Goal: Transaction & Acquisition: Purchase product/service

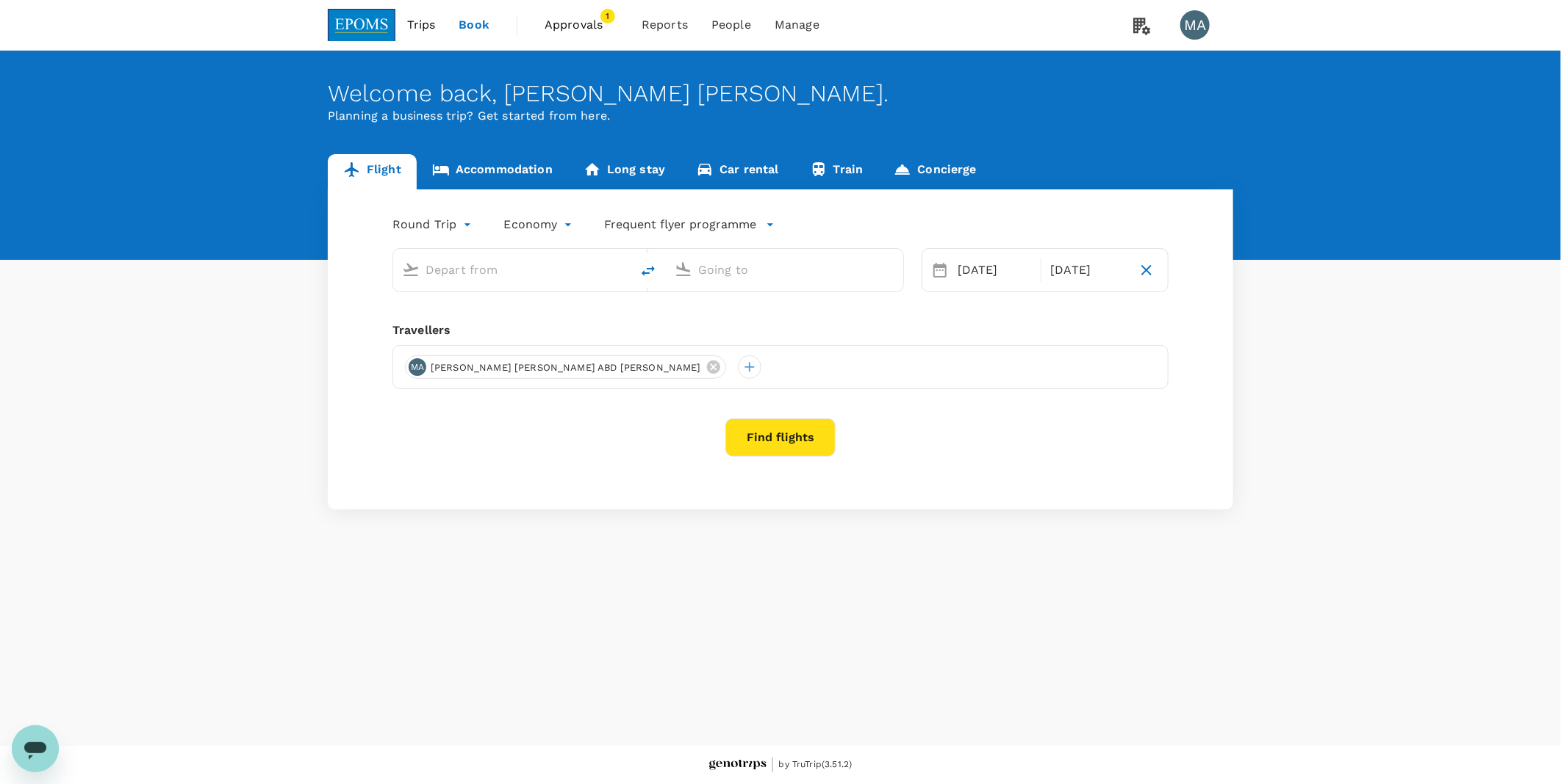
type input "Miri, [GEOGRAPHIC_DATA] (any)"
type input "Kuala Lumpur Intl ([GEOGRAPHIC_DATA])"
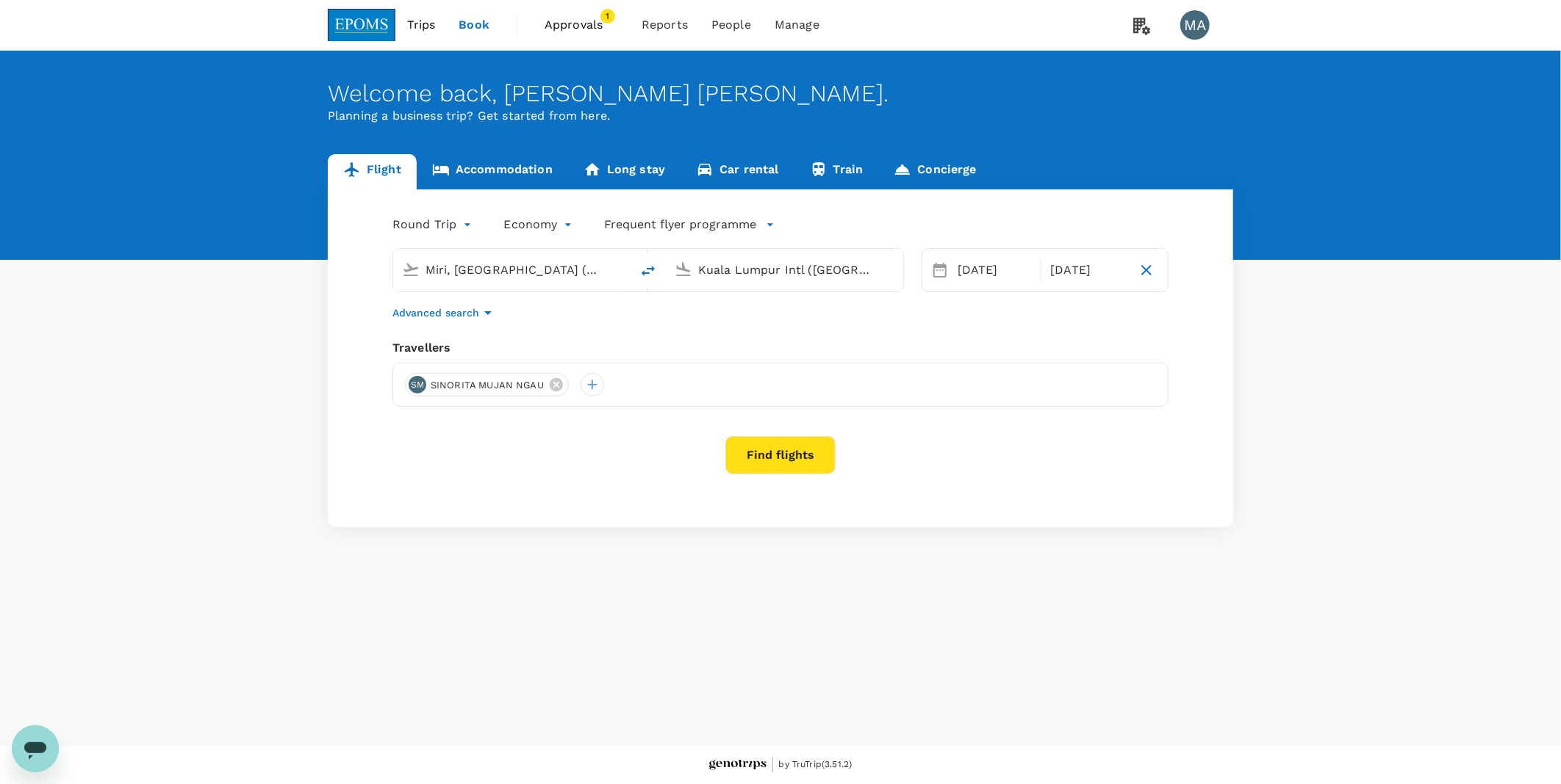
click at [800, 452] on button "Find flights" at bounding box center [780, 455] width 110 height 38
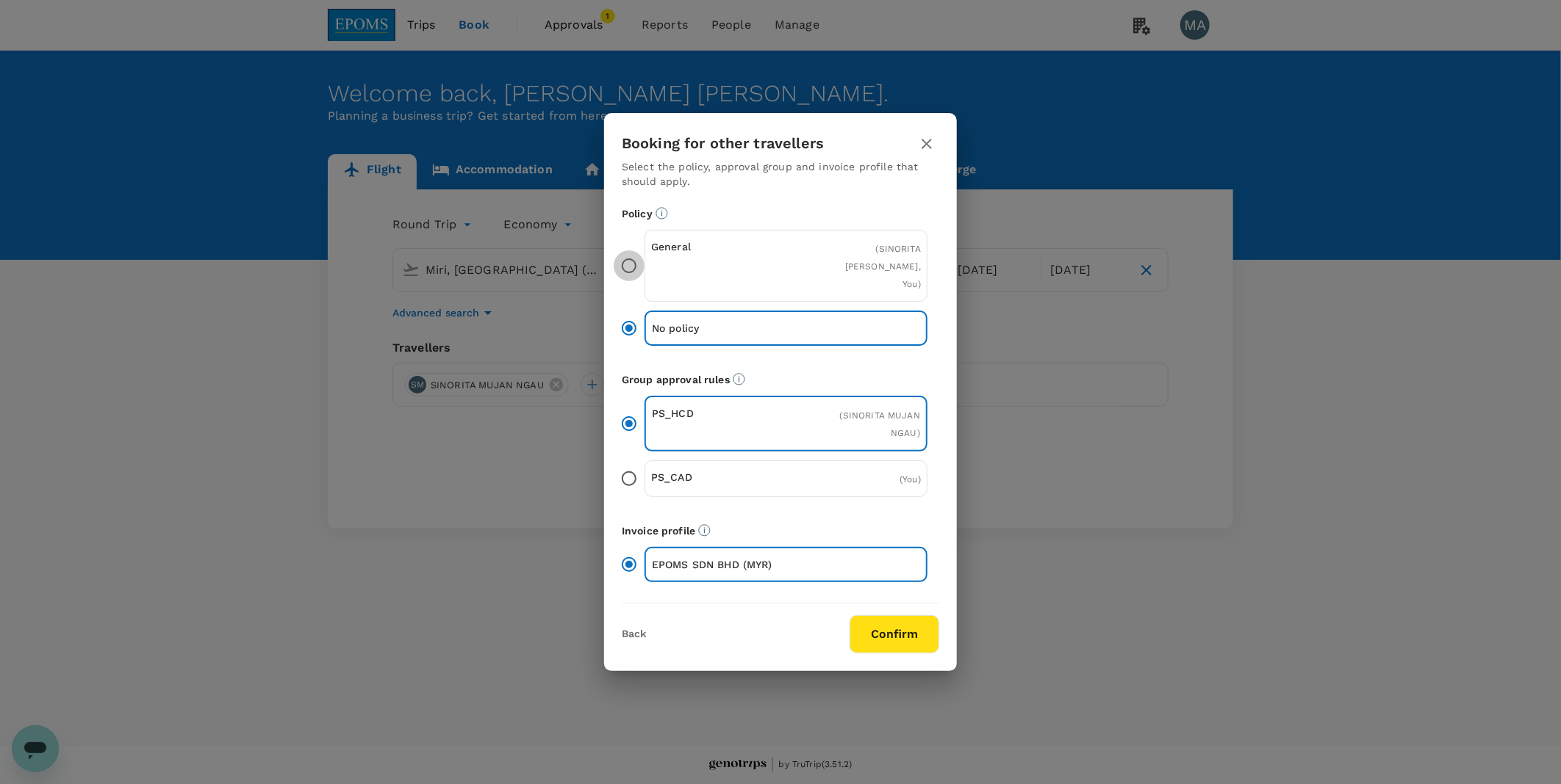
click at [636, 259] on input "General ( [PERSON_NAME], You )" at bounding box center [629, 266] width 31 height 31
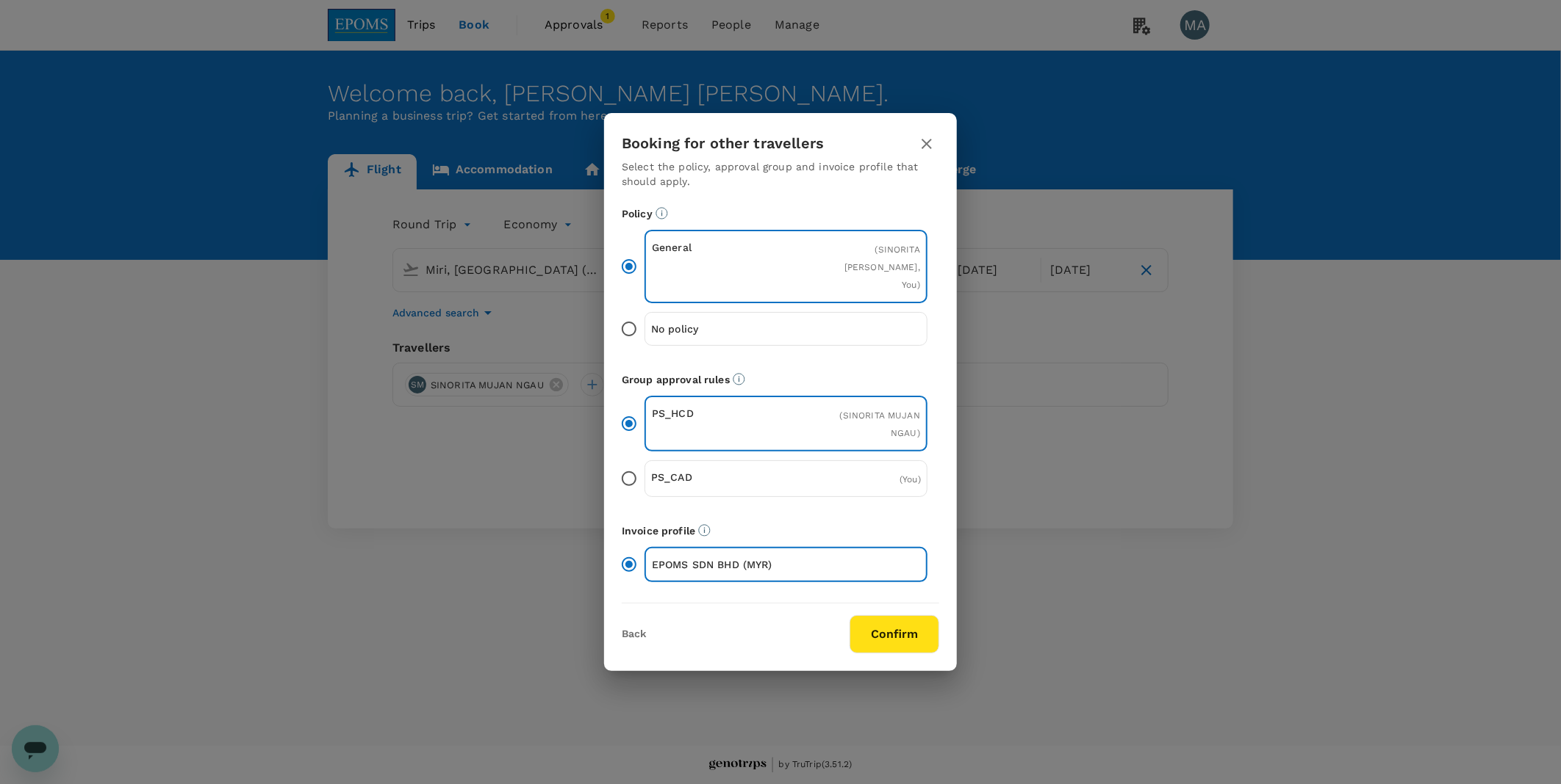
click at [921, 490] on button "Confirm" at bounding box center [894, 635] width 89 height 38
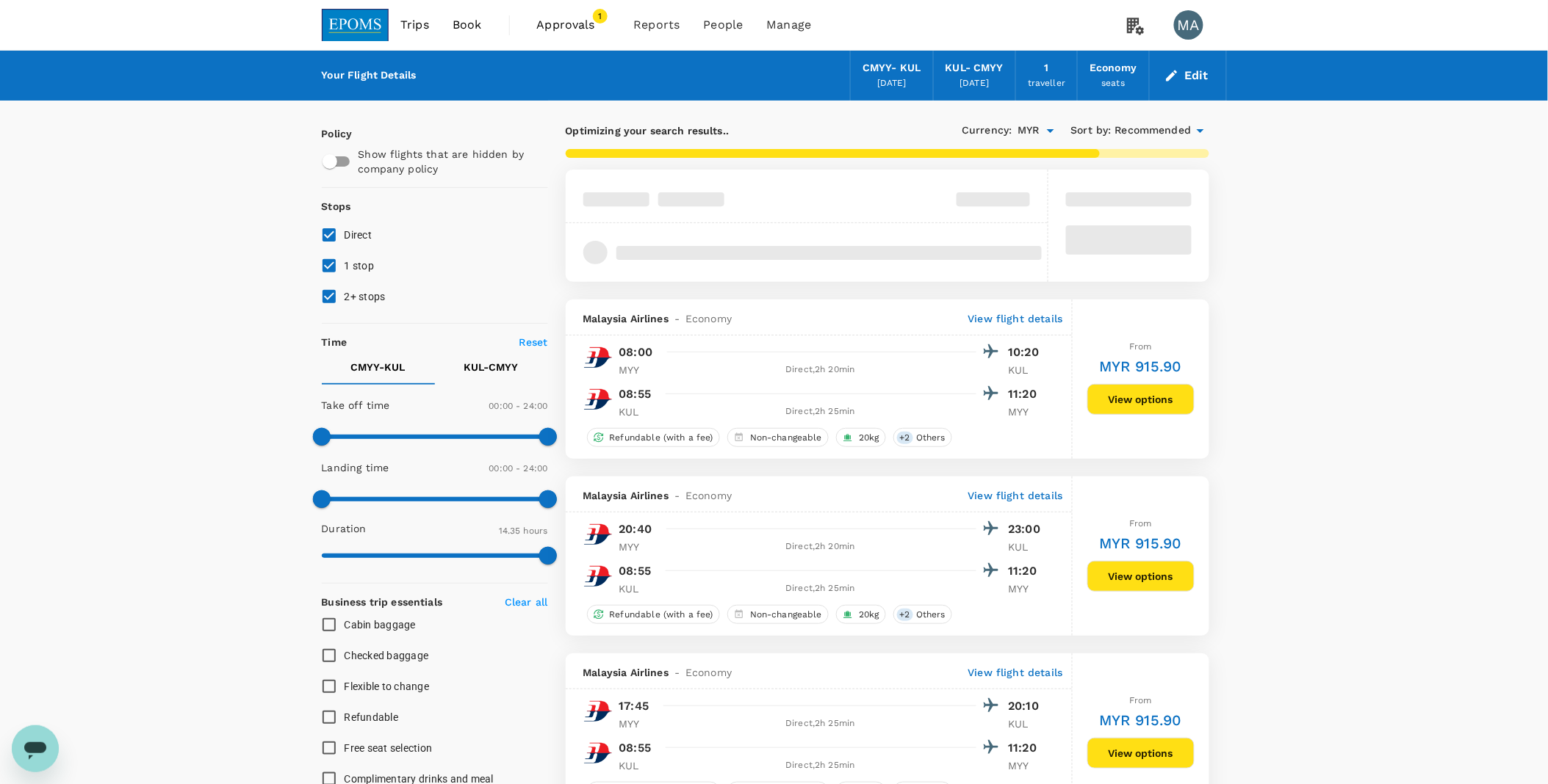
type input "875"
type input "960"
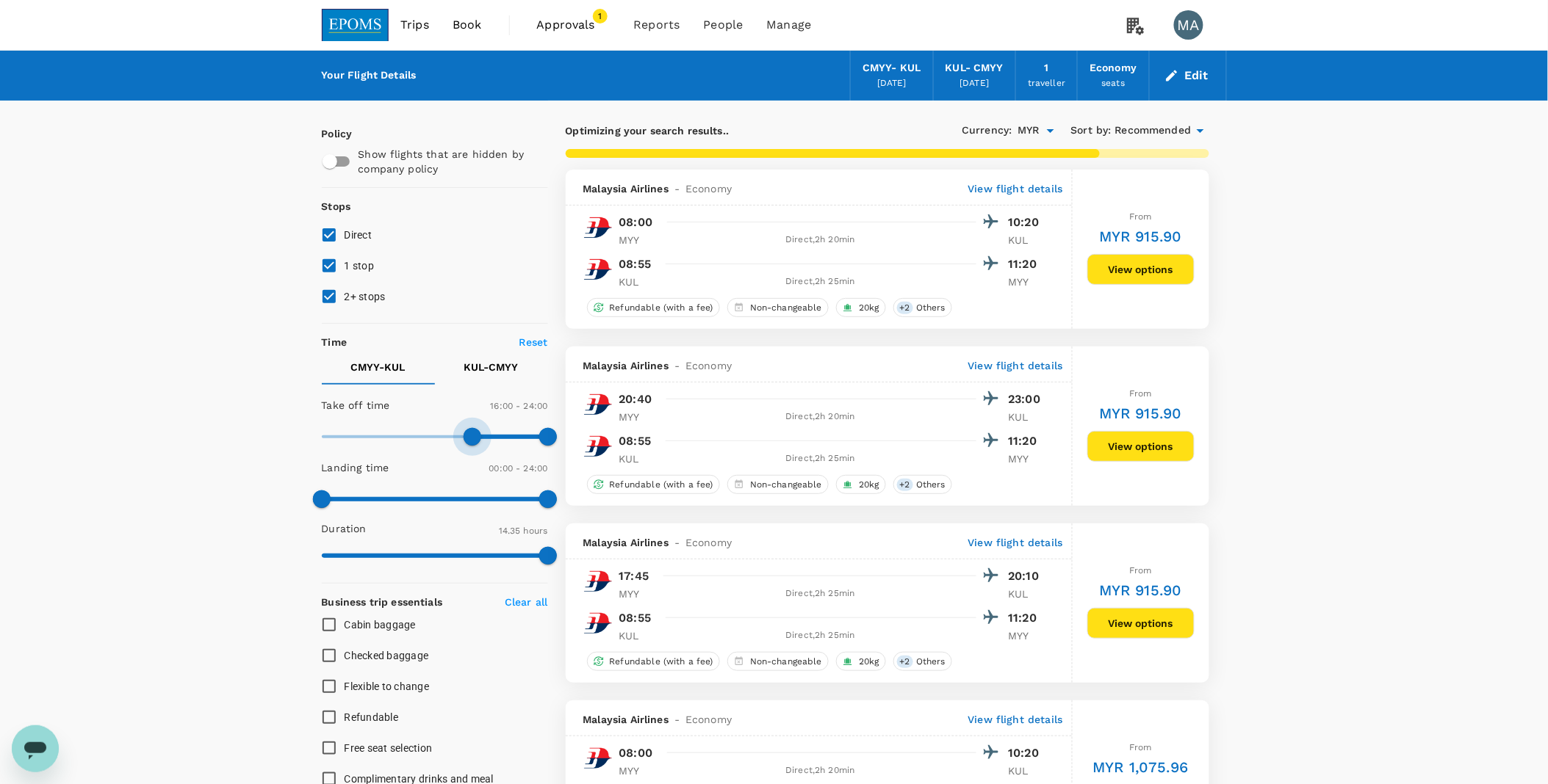
drag, startPoint x: 326, startPoint y: 435, endPoint x: 473, endPoint y: 436, distance: 147.0
click at [473, 436] on span at bounding box center [472, 437] width 18 height 18
click at [482, 371] on p "KUL - CMYY" at bounding box center [491, 367] width 54 height 14
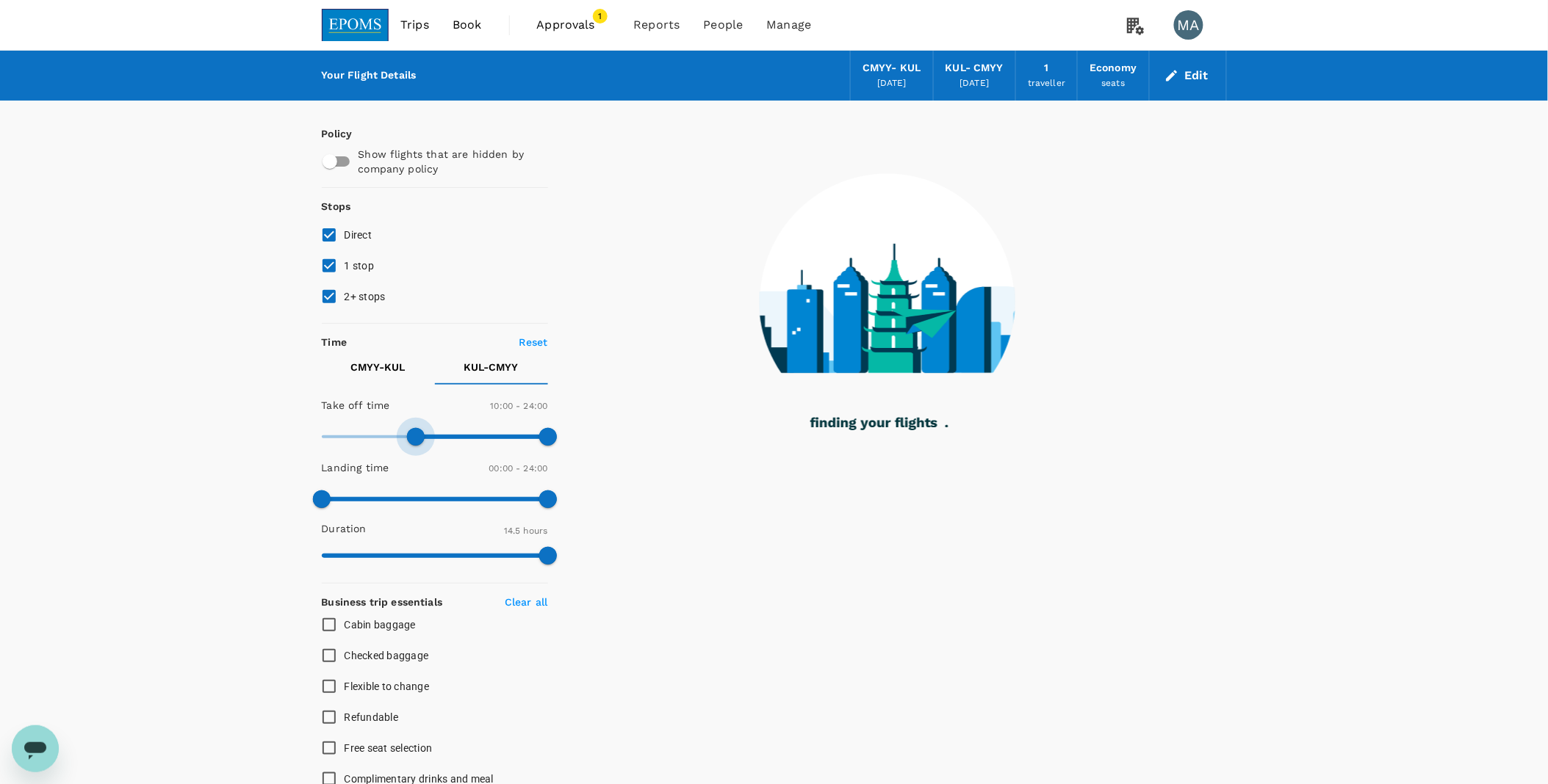
type input "720"
checkbox input "false"
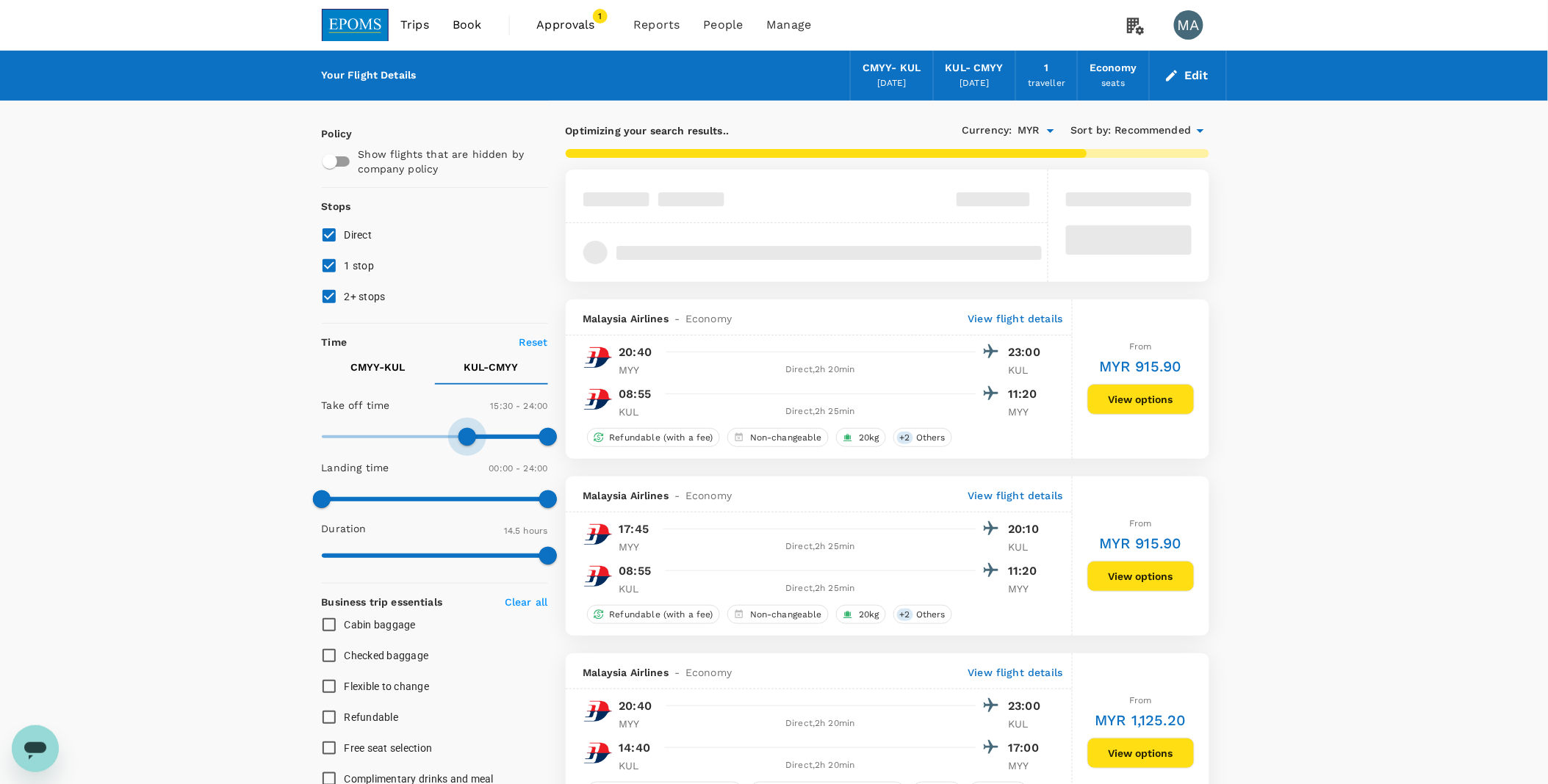
type input "1020"
drag, startPoint x: 335, startPoint y: 436, endPoint x: 482, endPoint y: 442, distance: 147.1
click at [482, 442] on span at bounding box center [482, 437] width 18 height 18
drag, startPoint x: 333, startPoint y: 275, endPoint x: 333, endPoint y: 298, distance: 23.0
click at [333, 277] on input "1 stop" at bounding box center [329, 266] width 31 height 31
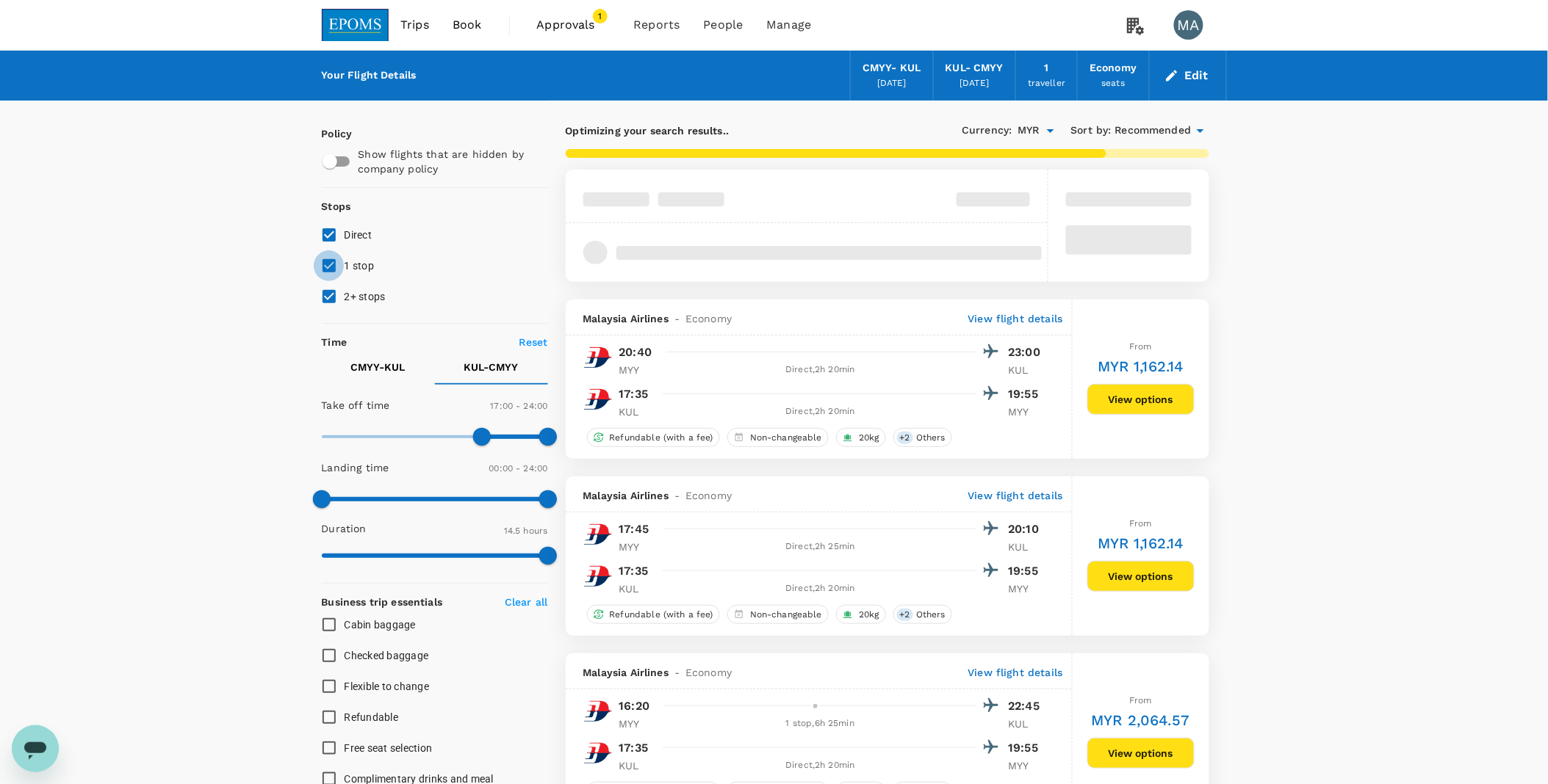
checkbox input "false"
click at [333, 298] on input "2+ stops" at bounding box center [329, 296] width 31 height 31
checkbox input "false"
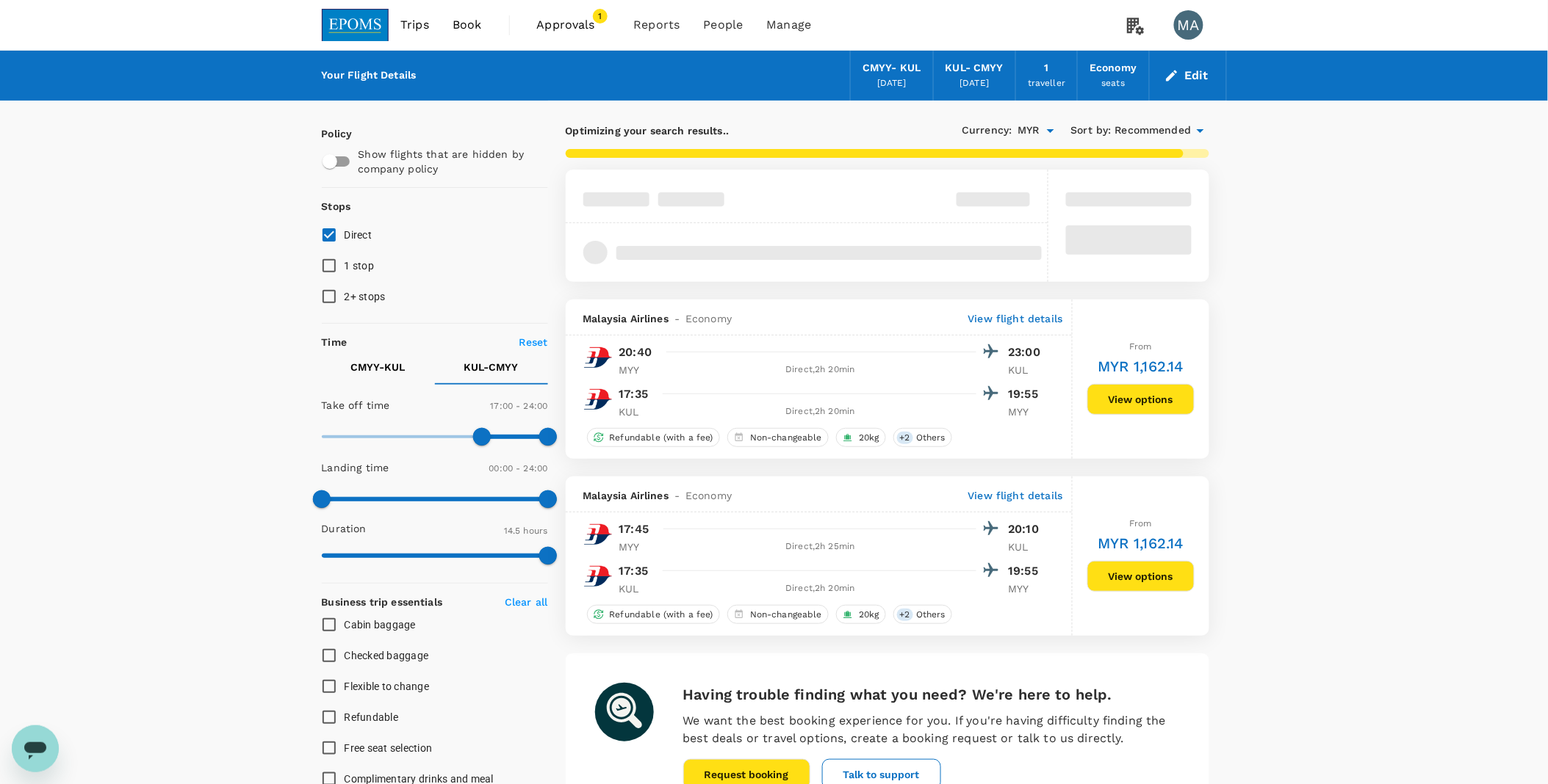
click at [1025, 490] on div "Your Flight Details CMYY - KUL [DATE] KUL - CMYY [DATE] 1 traveller Economy sea…" at bounding box center [774, 580] width 1548 height 1060
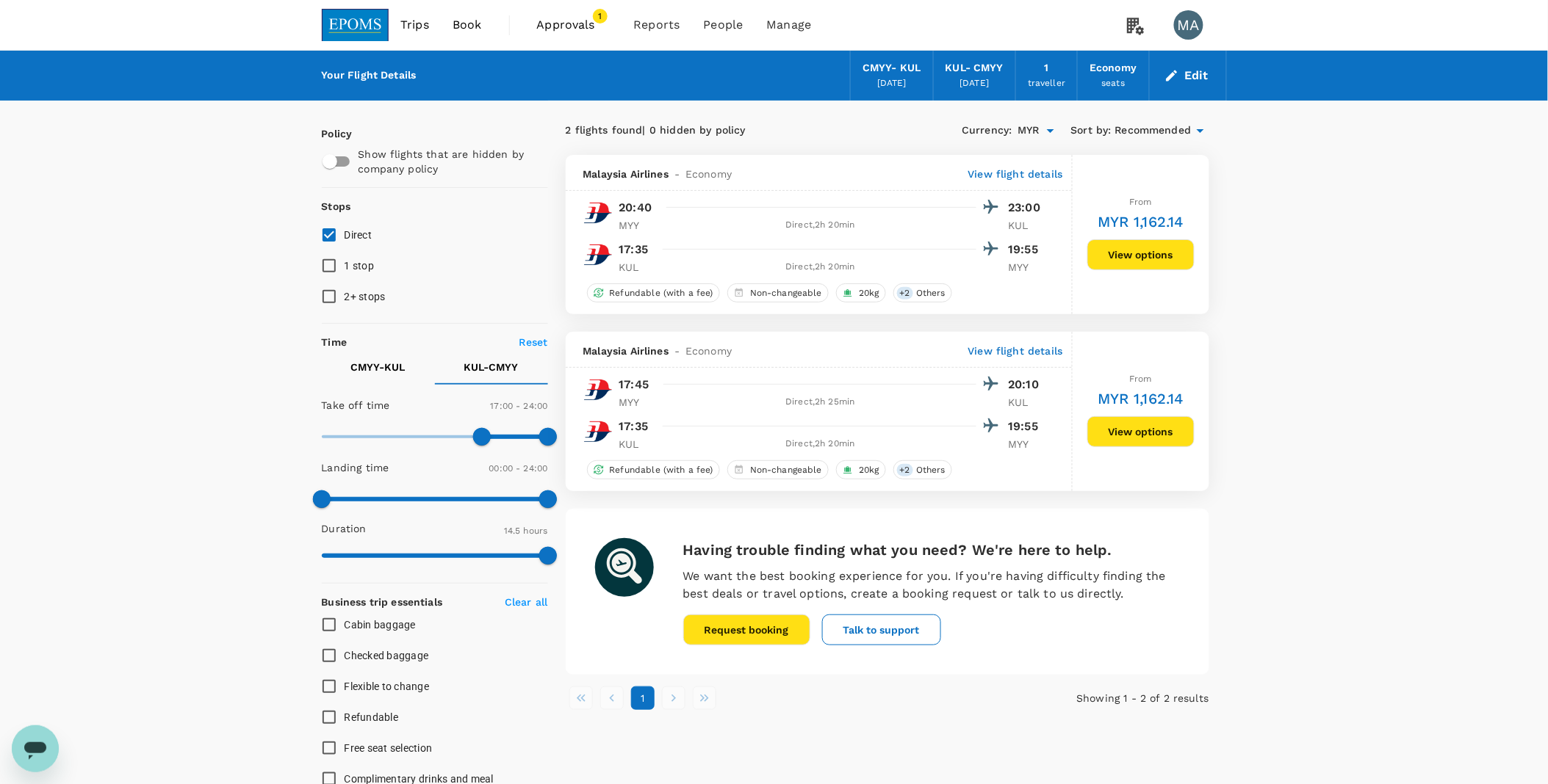
click at [1025, 437] on button "View options" at bounding box center [1141, 432] width 107 height 31
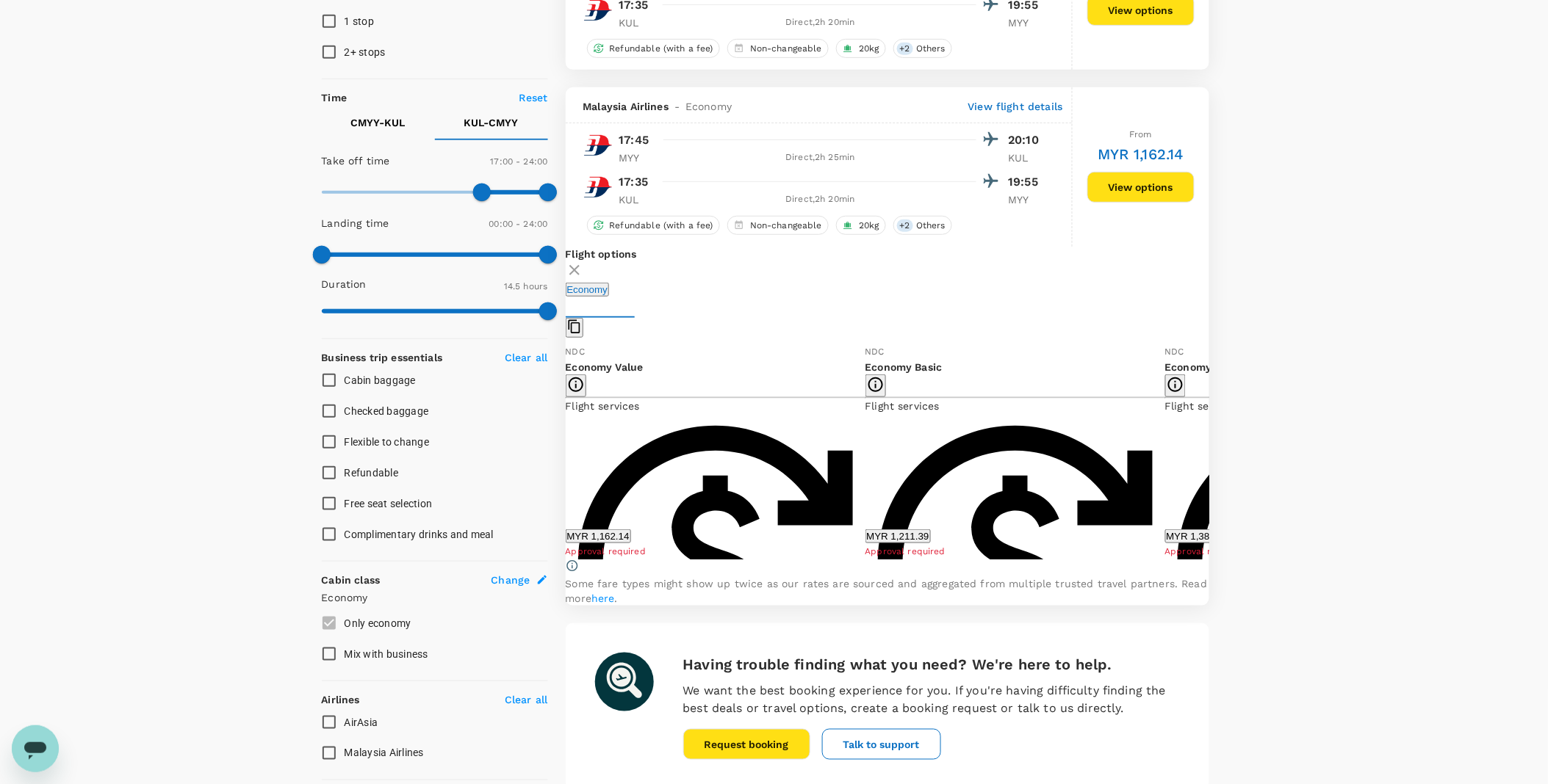
scroll to position [333, 0]
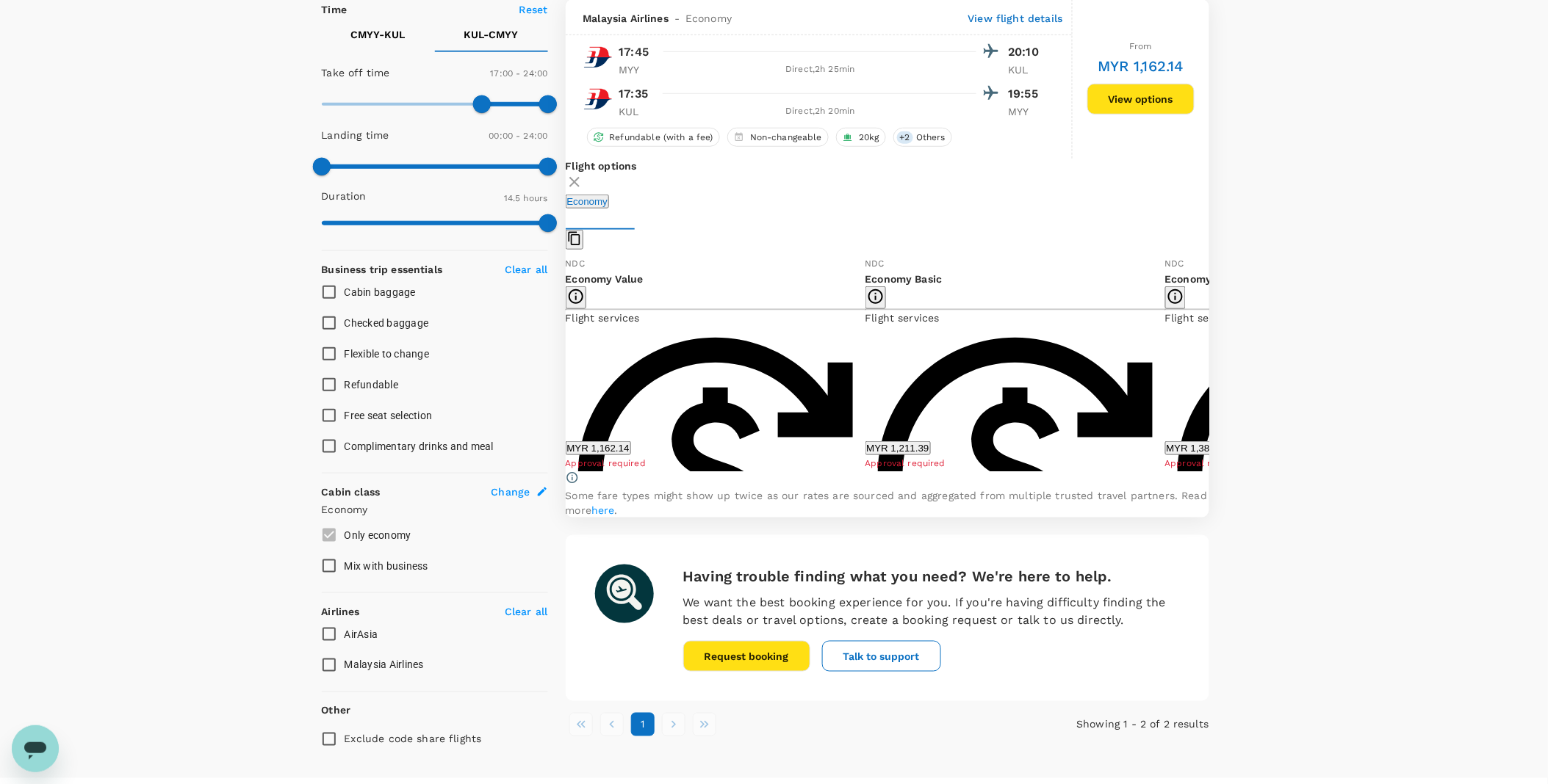
click at [631, 445] on button "MYR 1,162.14" at bounding box center [598, 448] width 65 height 14
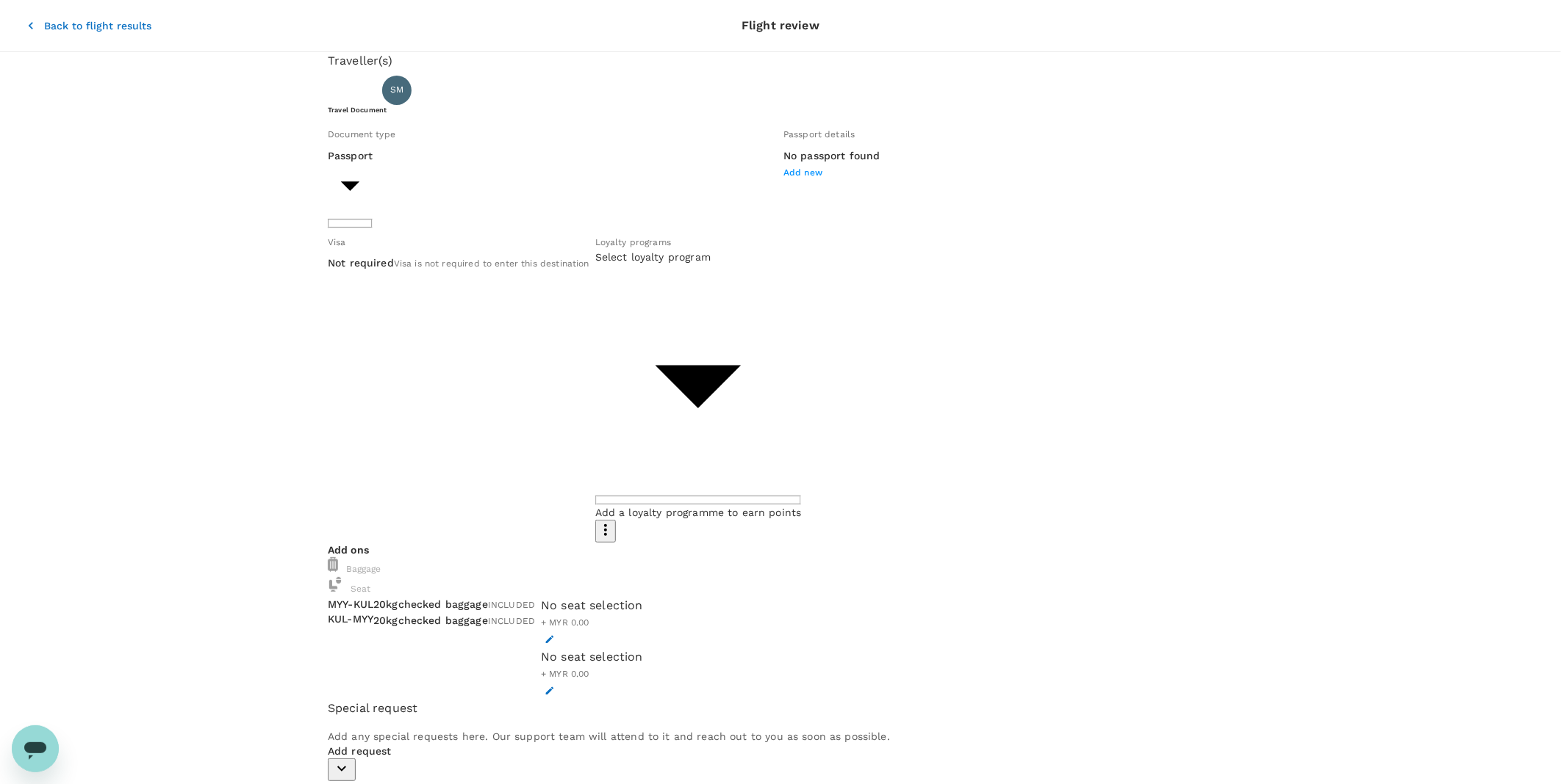
click at [533, 212] on body "Back to flight results Flight review Traveller(s) Traveller 1 : SM SINORITA MUJ…" at bounding box center [780, 644] width 1561 height 1289
click at [479, 271] on li "ID card" at bounding box center [457, 272] width 235 height 23
type input "Id card"
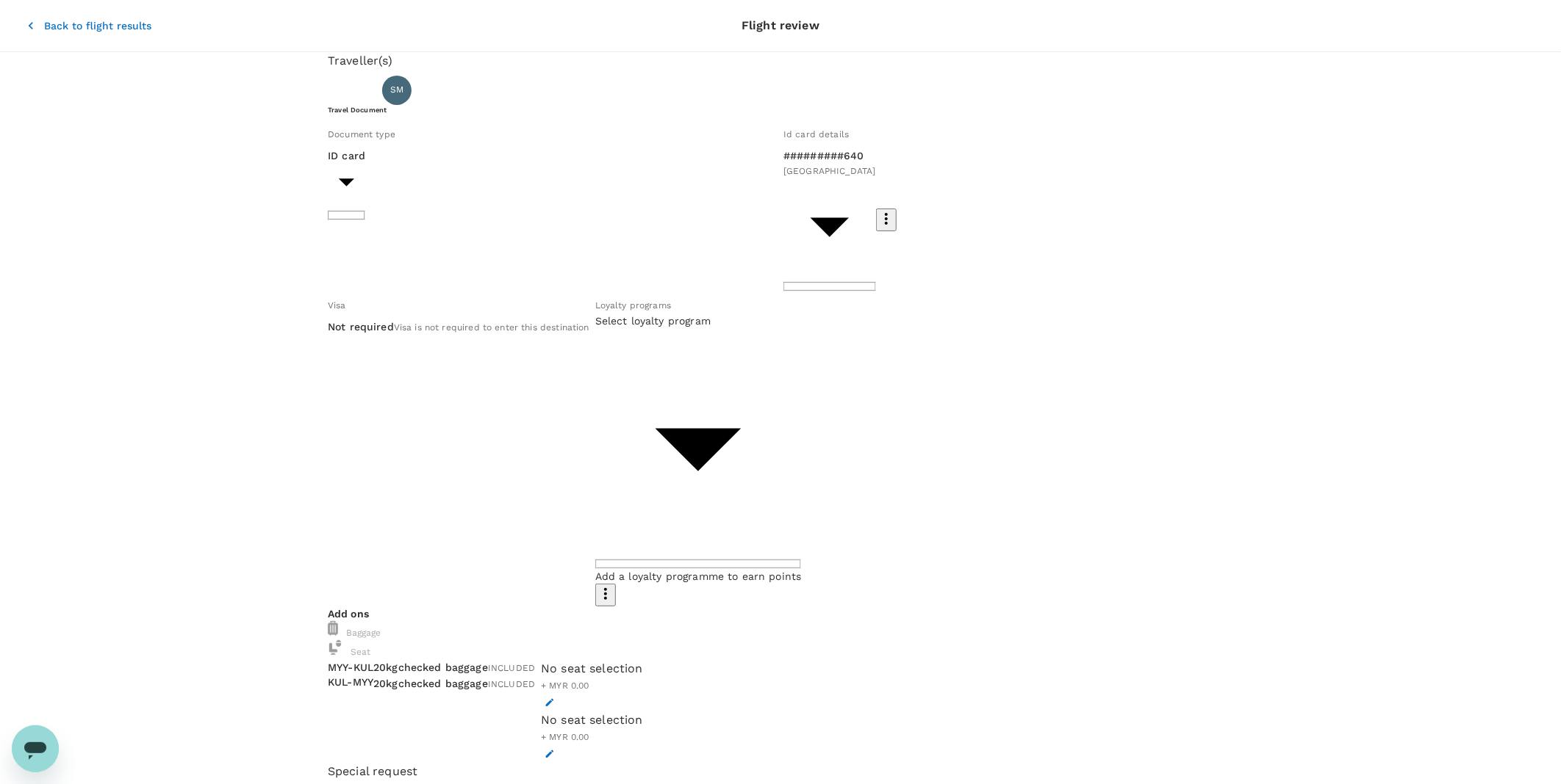
click at [763, 289] on body "Back to flight results Flight review Traveller(s) Traveller 1 : SM SINORITA MUJ…" at bounding box center [780, 668] width 1561 height 1336
click at [753, 335] on li "########051 ENRICH | [PERSON_NAME]" at bounding box center [745, 332] width 235 height 42
type input "f9334b02-b01b-4d16-adb6-68dbdd3a160f"
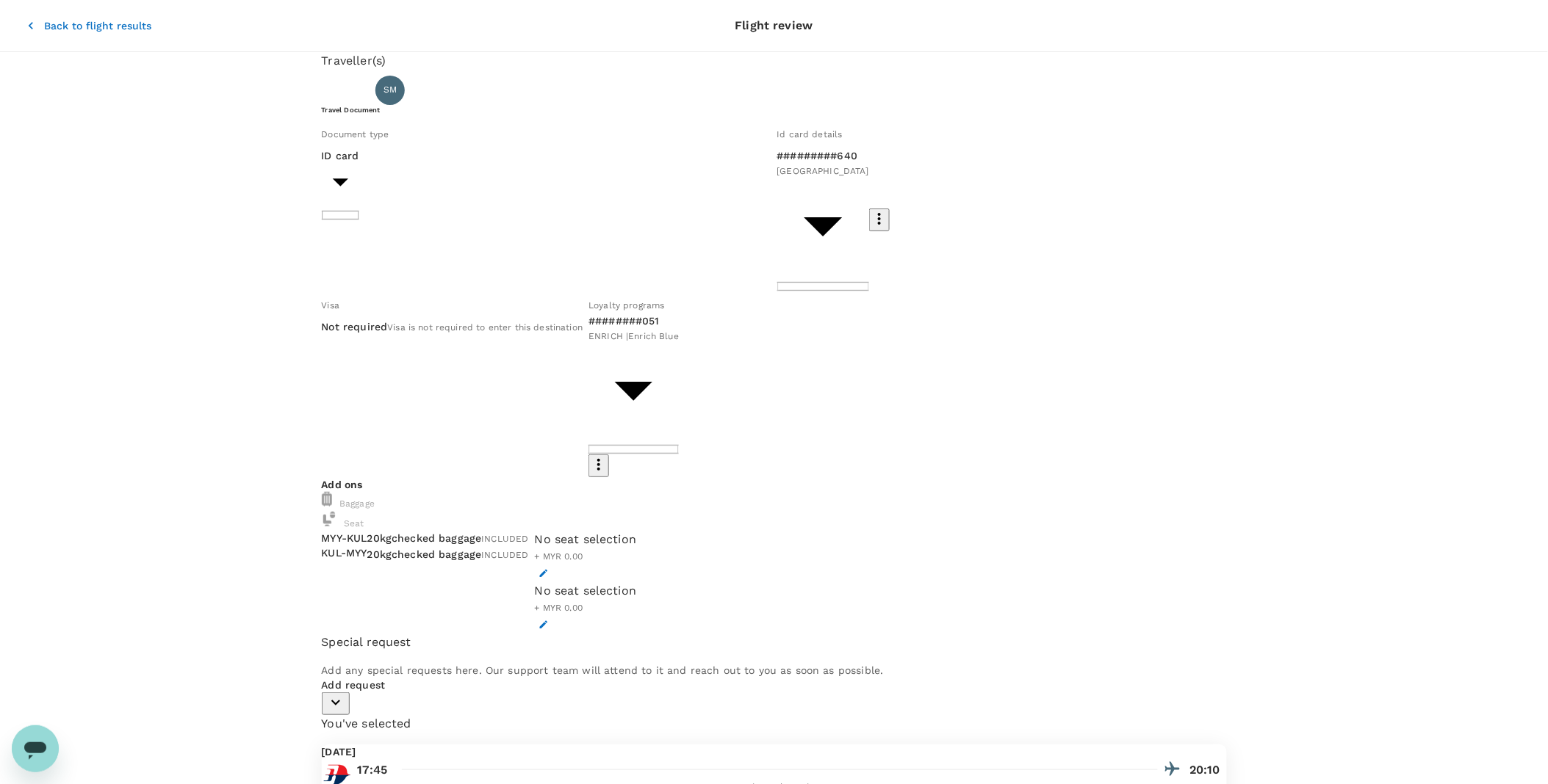
click at [395, 490] on p "Add request" at bounding box center [774, 685] width 905 height 14
click at [397, 490] on p "Add request" at bounding box center [774, 685] width 905 height 14
click at [344, 490] on icon "button" at bounding box center [335, 703] width 18 height 18
click at [506, 490] on p "[DEMOGRAPHIC_DATA]" at bounding box center [774, 788] width 905 height 14
click at [353, 490] on input "checkbox" at bounding box center [337, 765] width 31 height 31
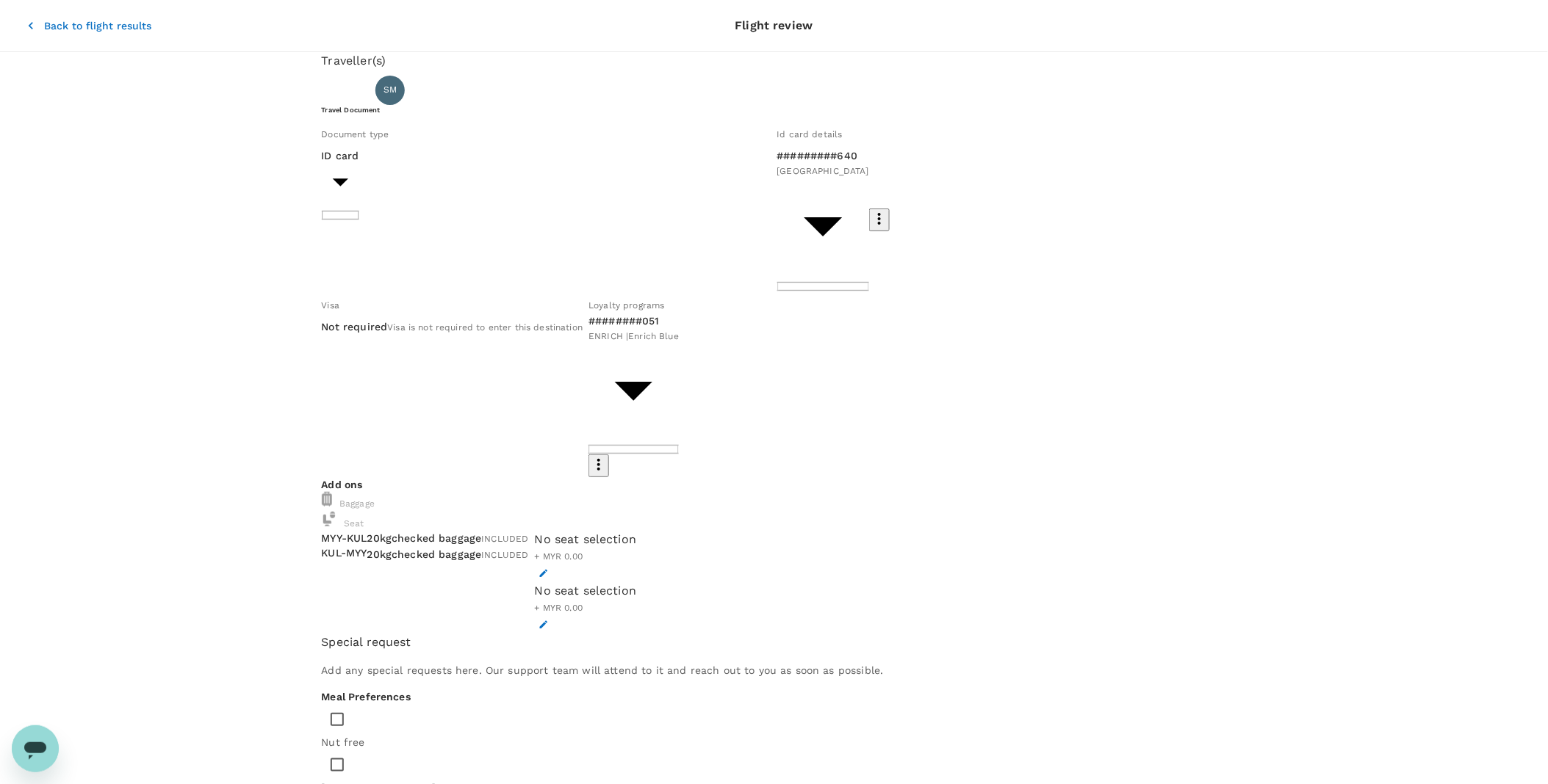
checkbox input "true"
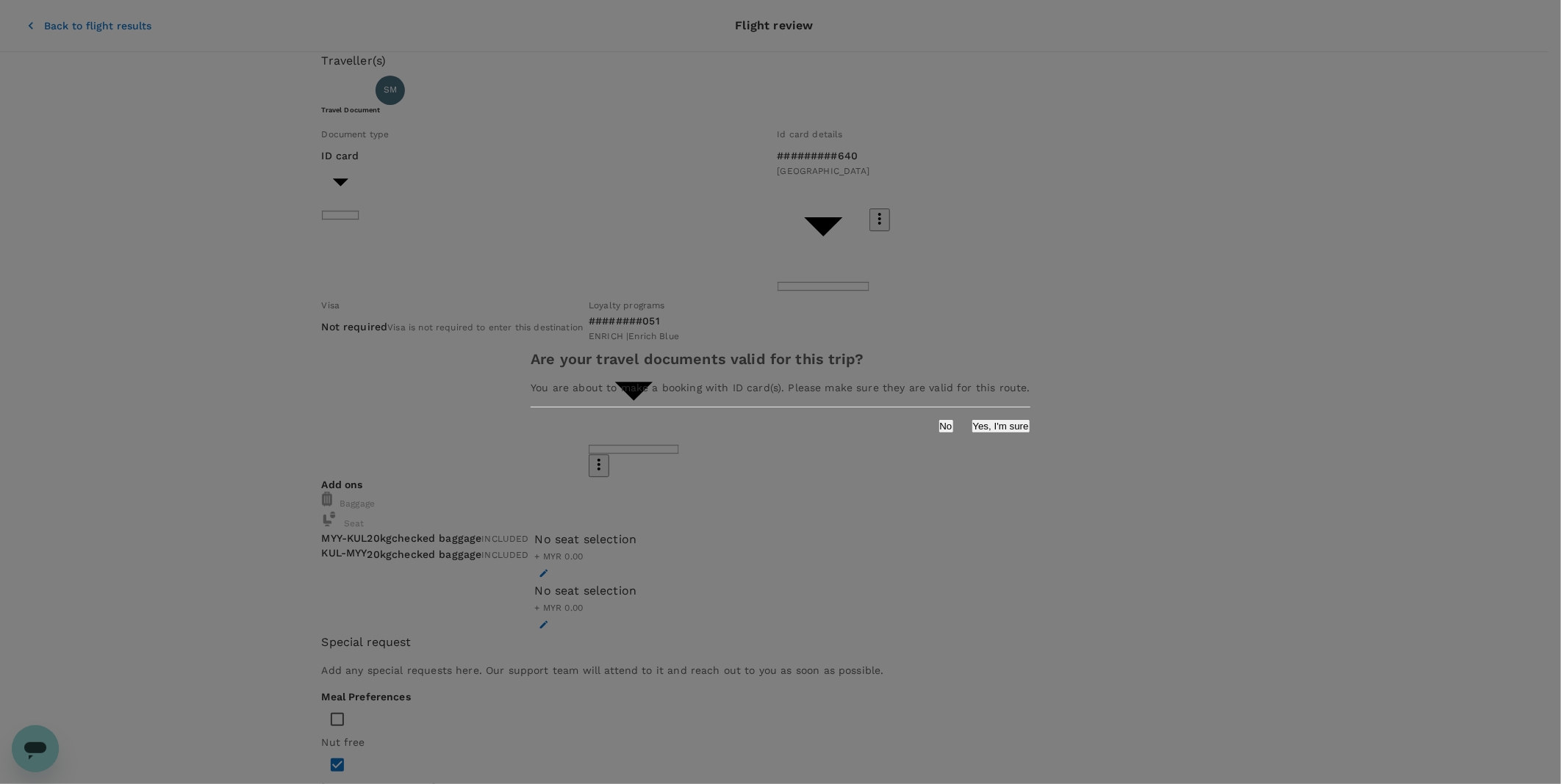
click at [971, 434] on button "Yes, I'm sure" at bounding box center [1001, 426] width 59 height 14
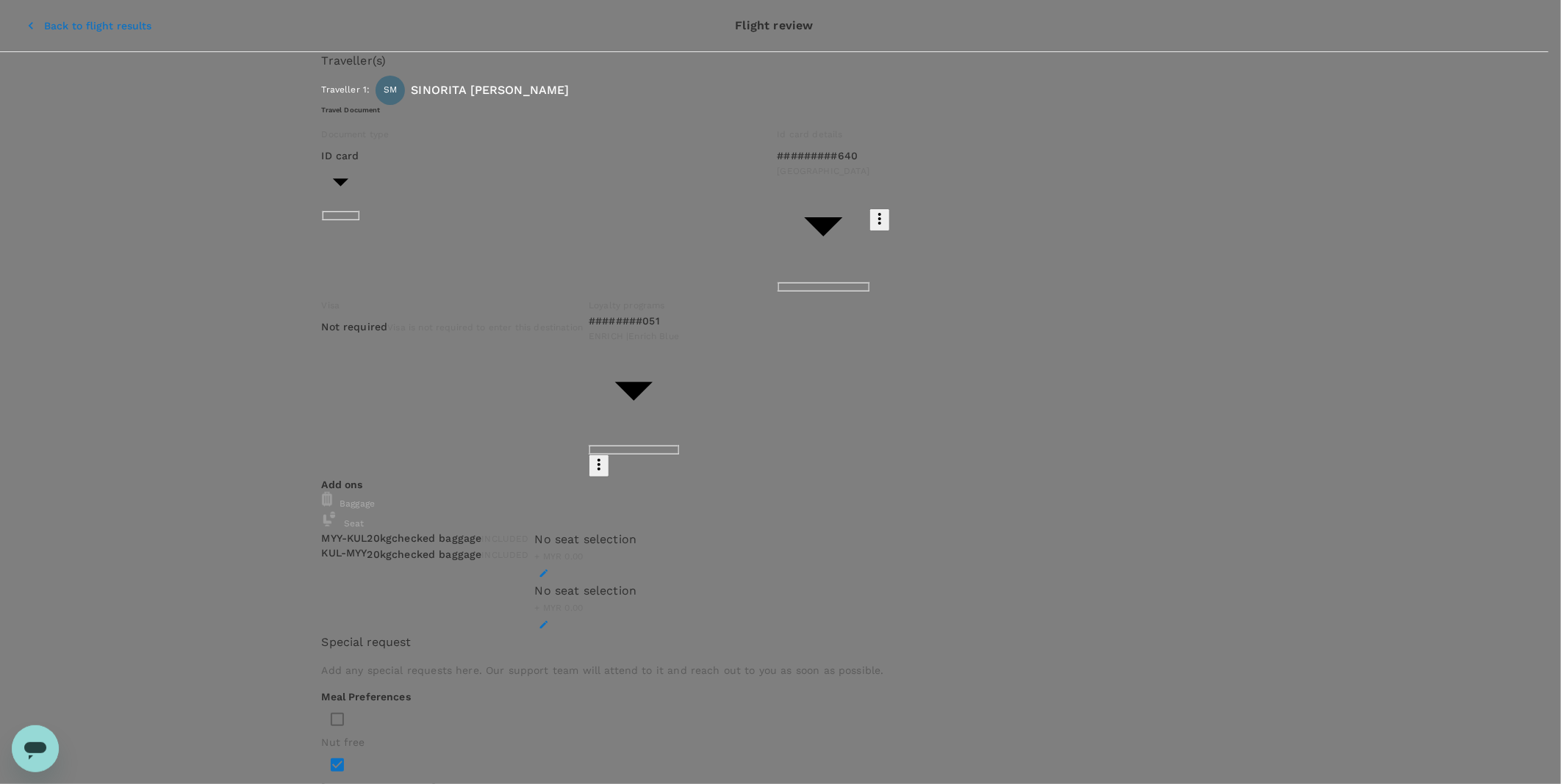
type input "9ea61a02-274a-4f65-9d5b-ca51ac7b2cfc"
type textarea "c"
type textarea "C"
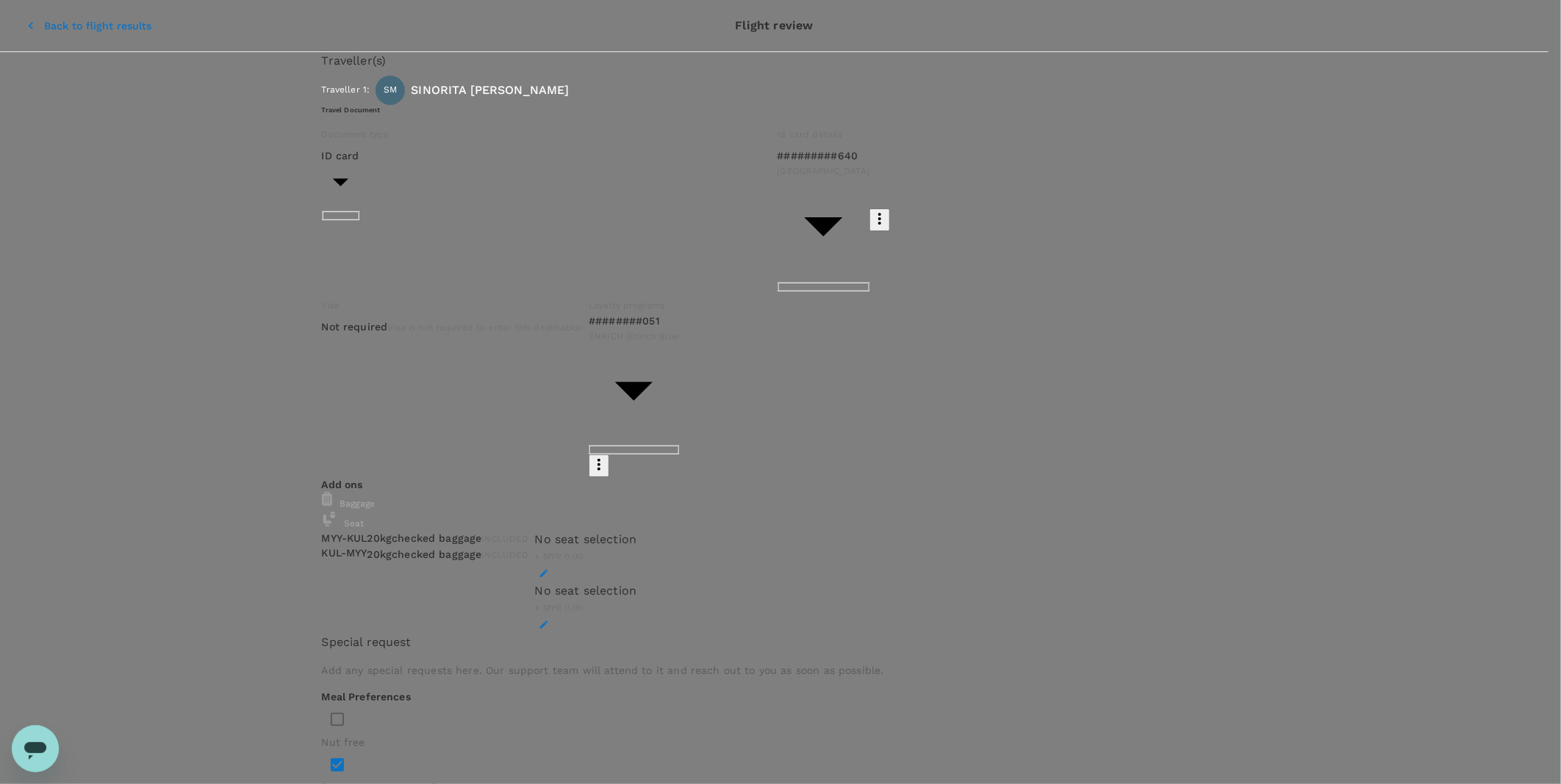
paste textarea "CRT000000017685"
type textarea "TRF Ref. No. CRT000000017685"
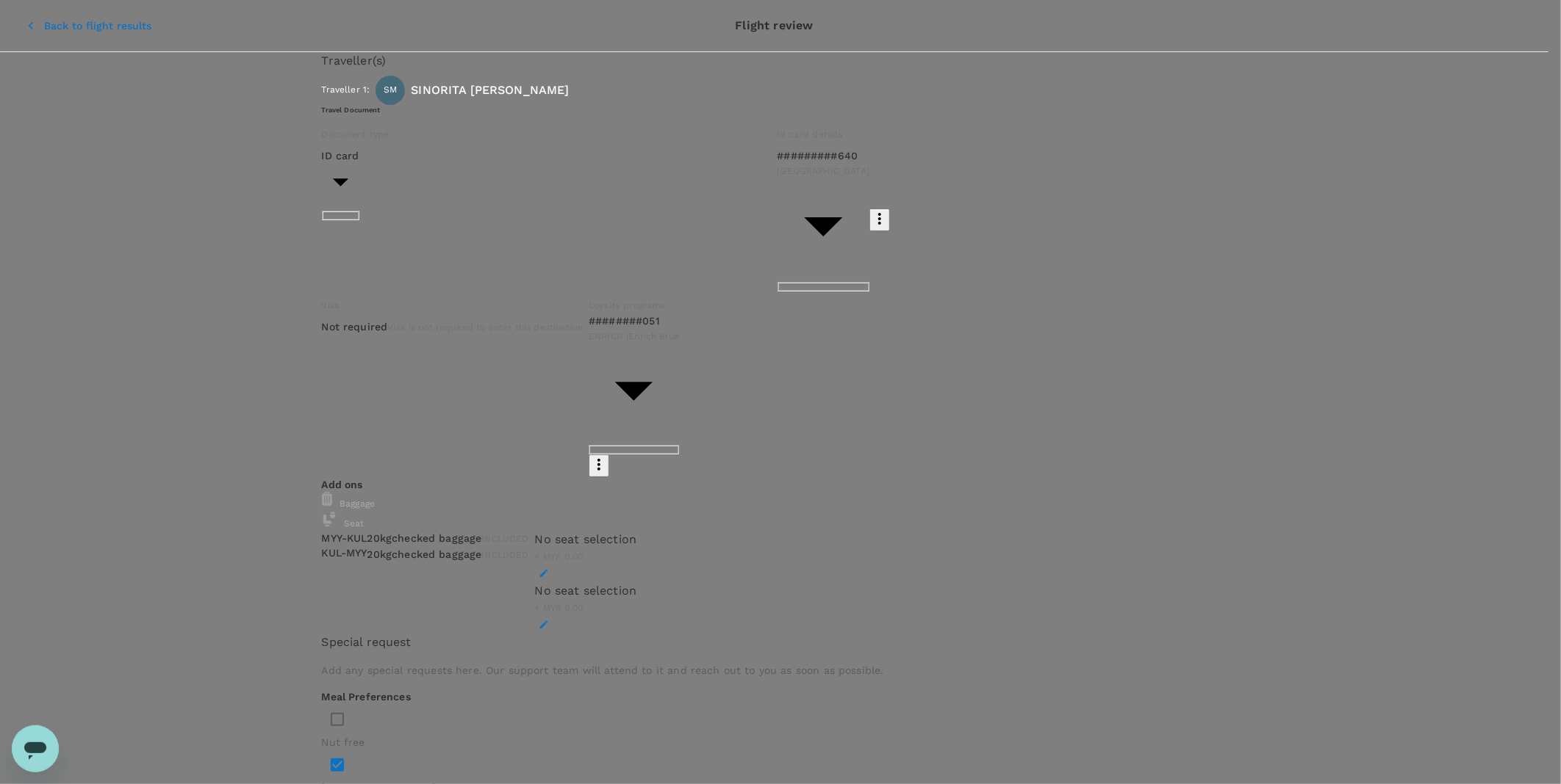
scroll to position [117, 0]
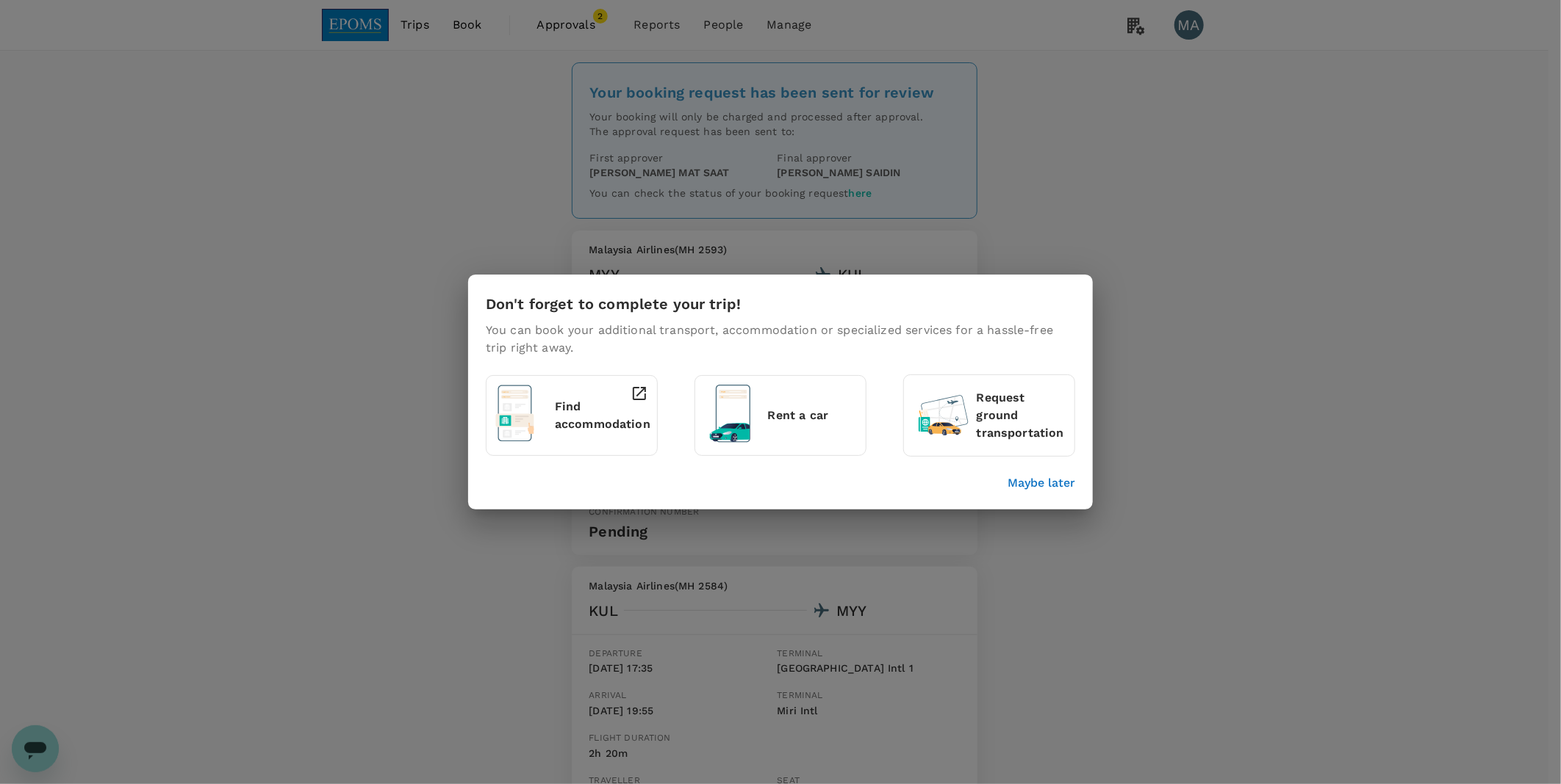
click at [1056, 486] on p "Maybe later" at bounding box center [1041, 483] width 68 height 18
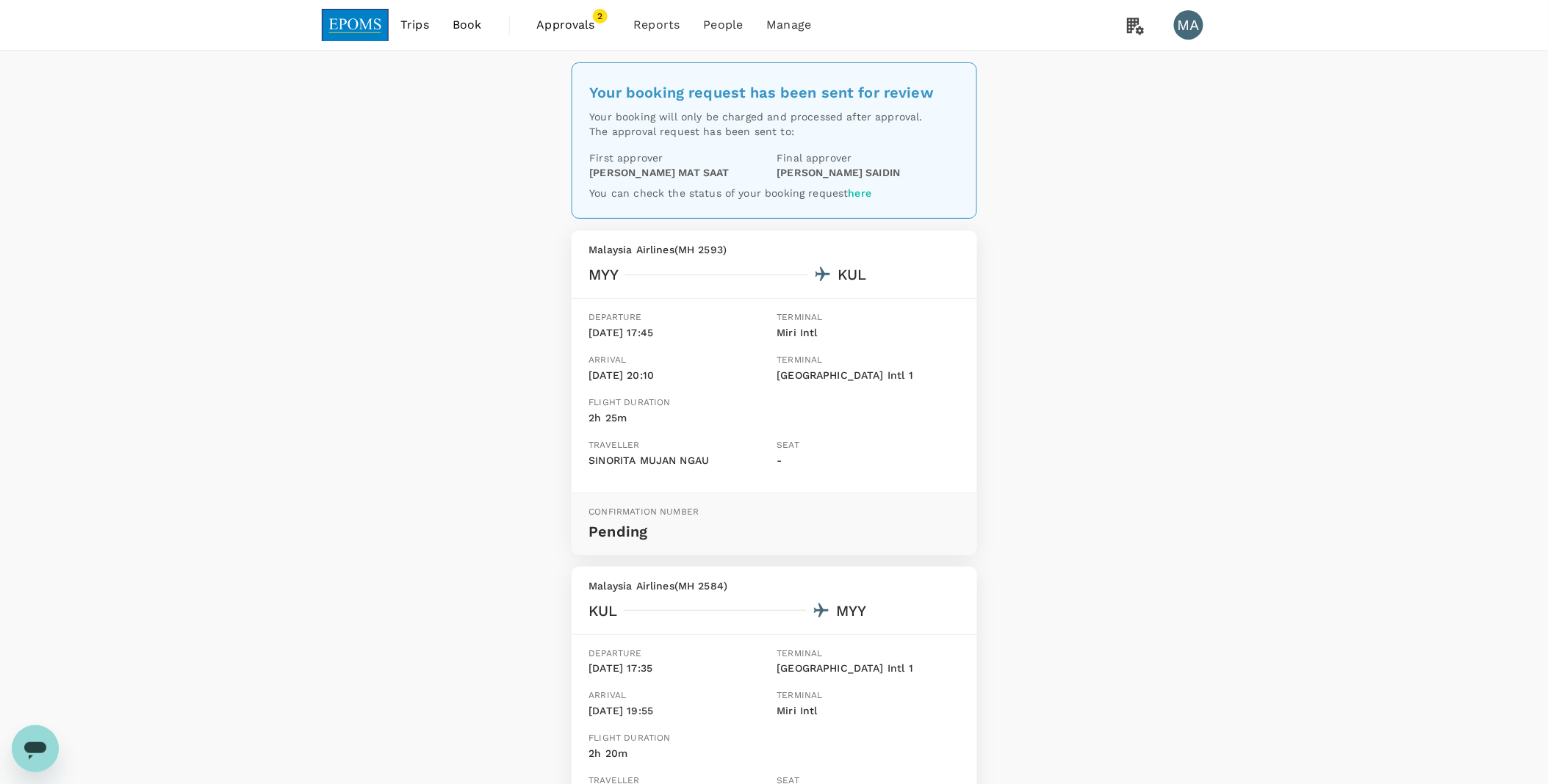
click at [579, 33] on span "Approvals" at bounding box center [574, 25] width 73 height 18
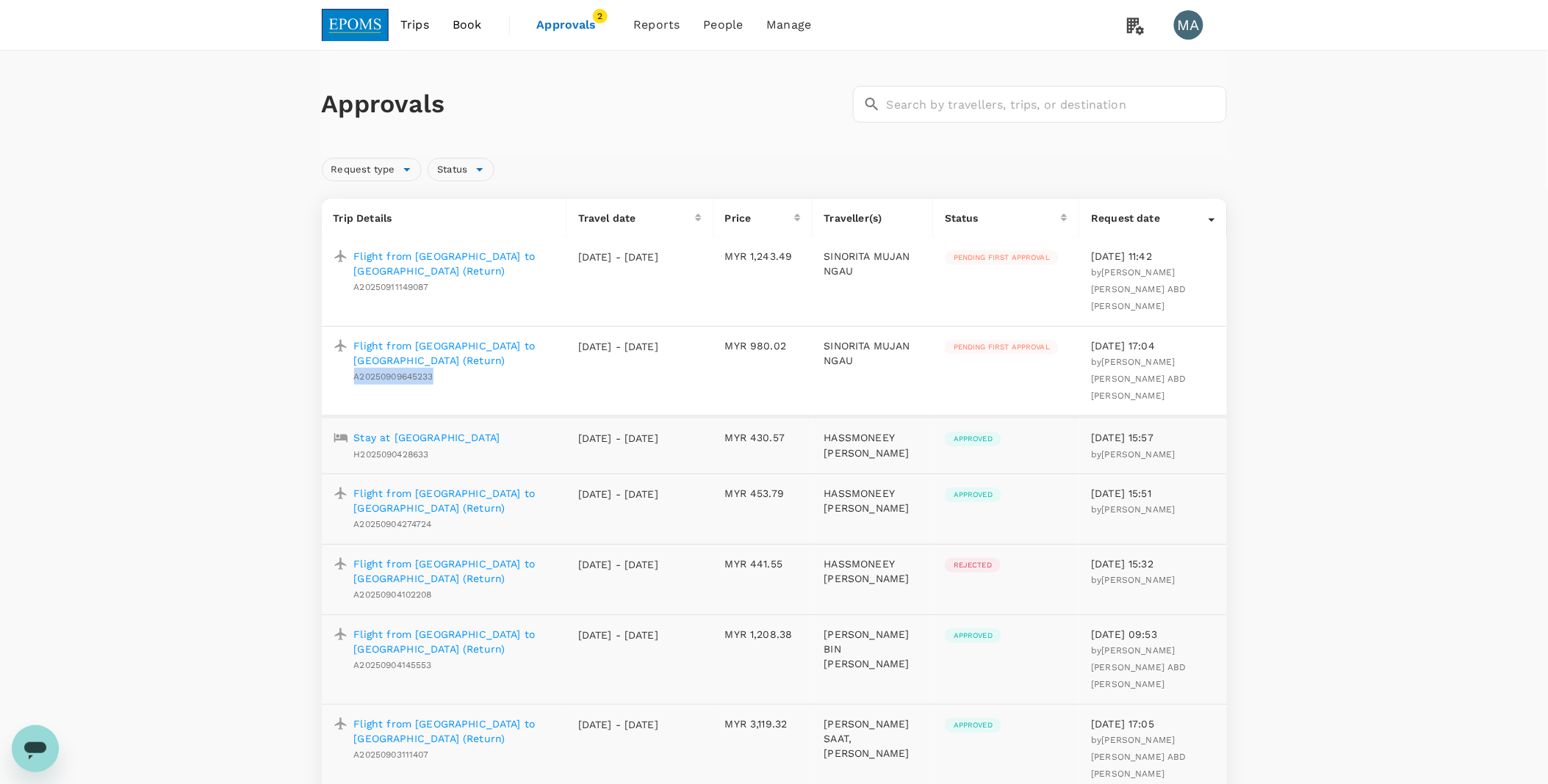
drag, startPoint x: 445, startPoint y: 362, endPoint x: 353, endPoint y: 361, distance: 92.0
click at [353, 361] on div "Flight from [GEOGRAPHIC_DATA] to [GEOGRAPHIC_DATA] (Return) A20250909645233" at bounding box center [451, 358] width 206 height 52
copy span "A20250909645233"
drag, startPoint x: 383, startPoint y: 287, endPoint x: 339, endPoint y: 285, distance: 44.0
click at [339, 285] on div "Flight from Miri to Kuala Lumpur (Return) A20250911149087" at bounding box center [441, 268] width 227 height 52
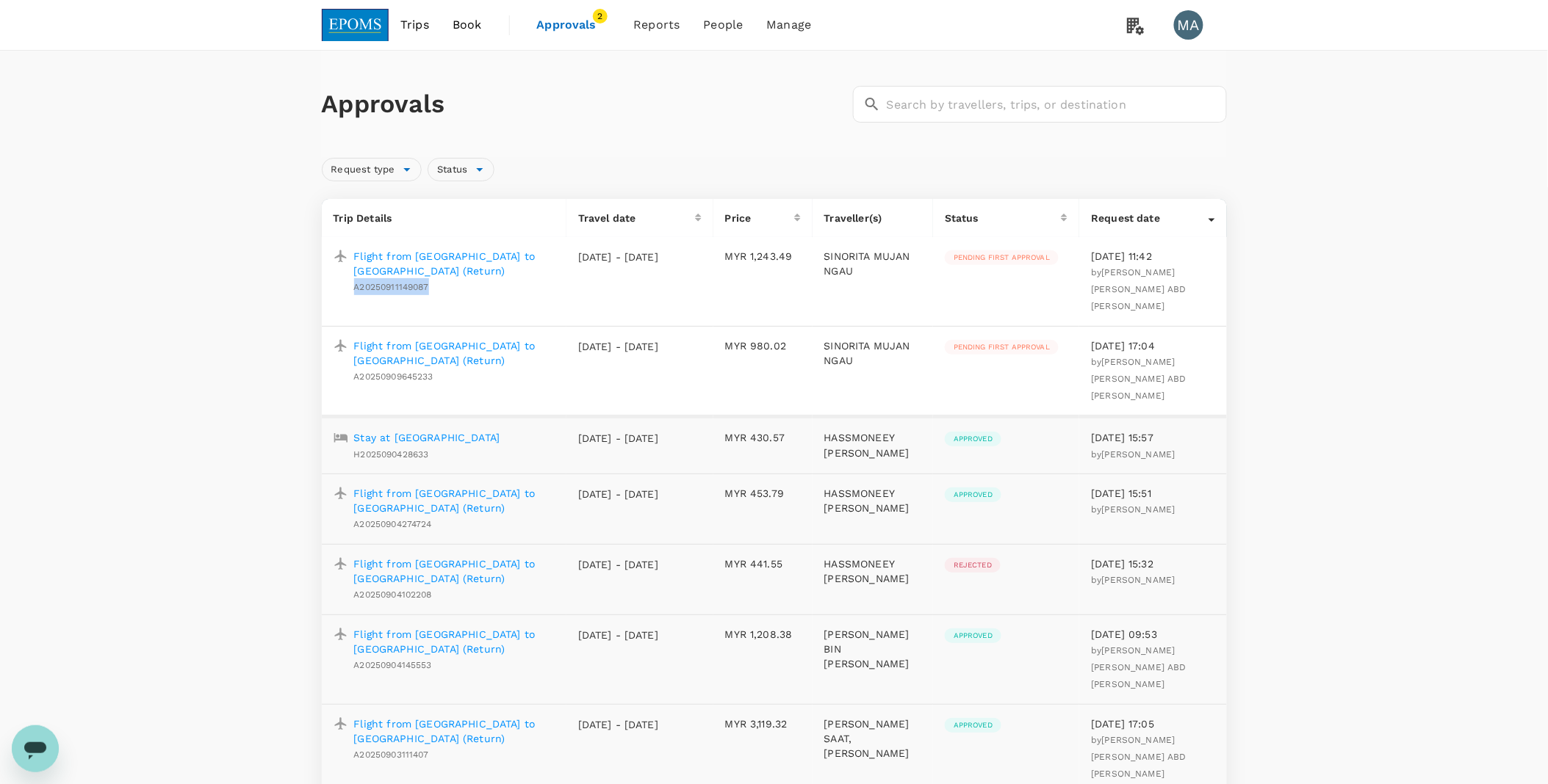
copy span "A20250911149087"
